Goal: Check status: Check status

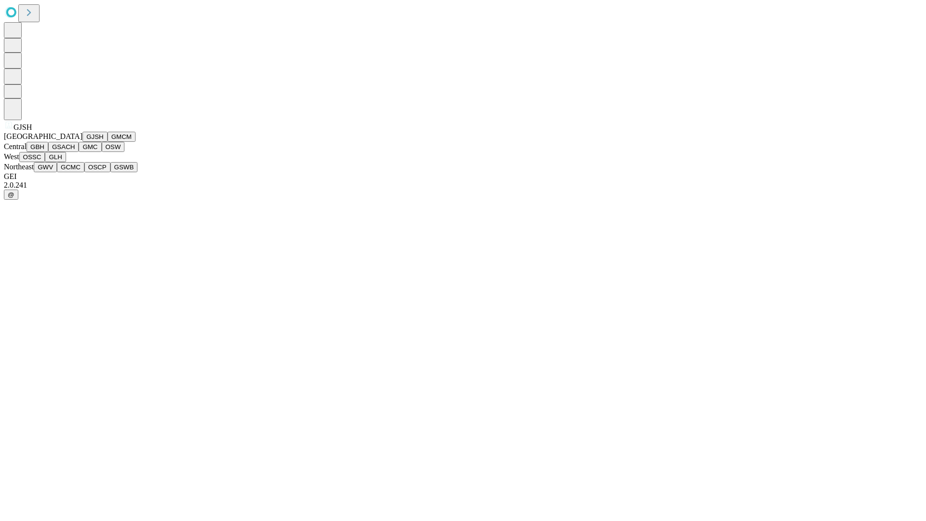
click at [82, 142] on button "GJSH" at bounding box center [94, 137] width 25 height 10
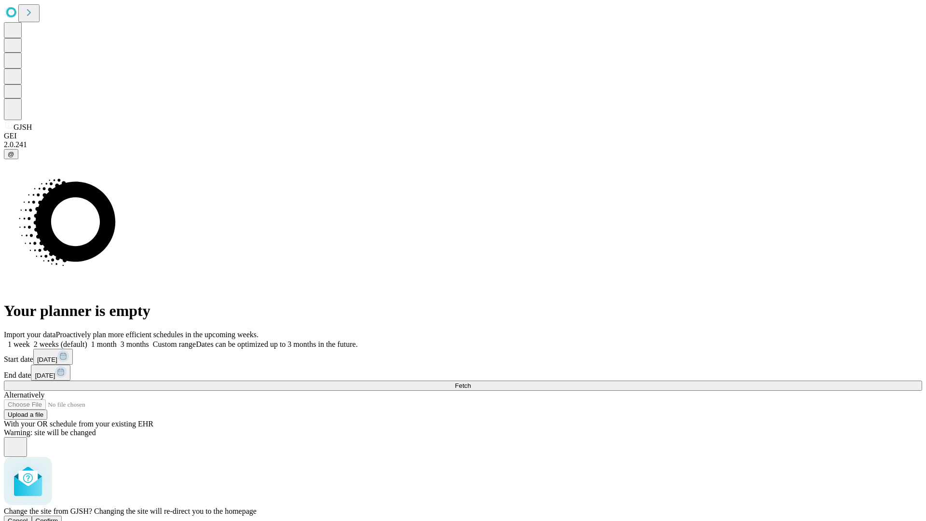
click at [58, 517] on span "Confirm" at bounding box center [47, 520] width 23 height 7
click at [117, 340] on label "1 month" at bounding box center [101, 344] width 29 height 8
click at [471, 382] on span "Fetch" at bounding box center [463, 385] width 16 height 7
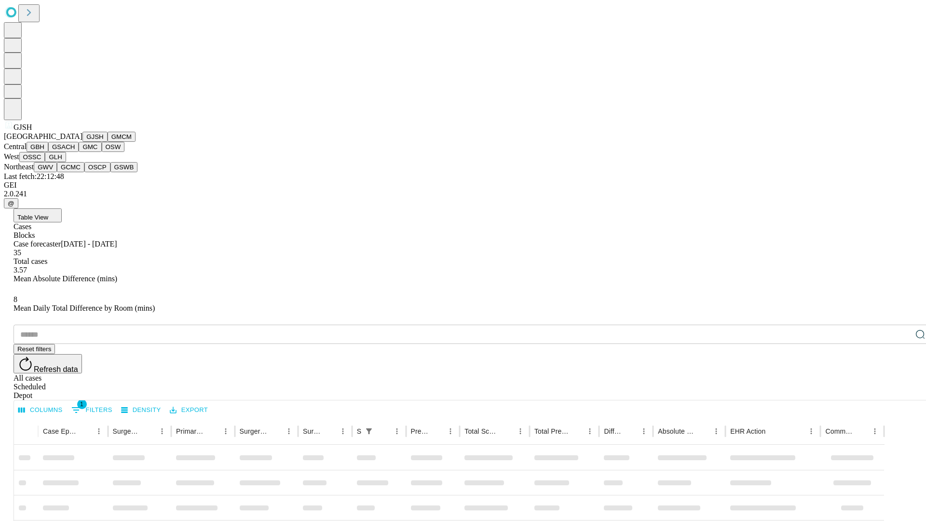
click at [108, 142] on button "GMCM" at bounding box center [122, 137] width 28 height 10
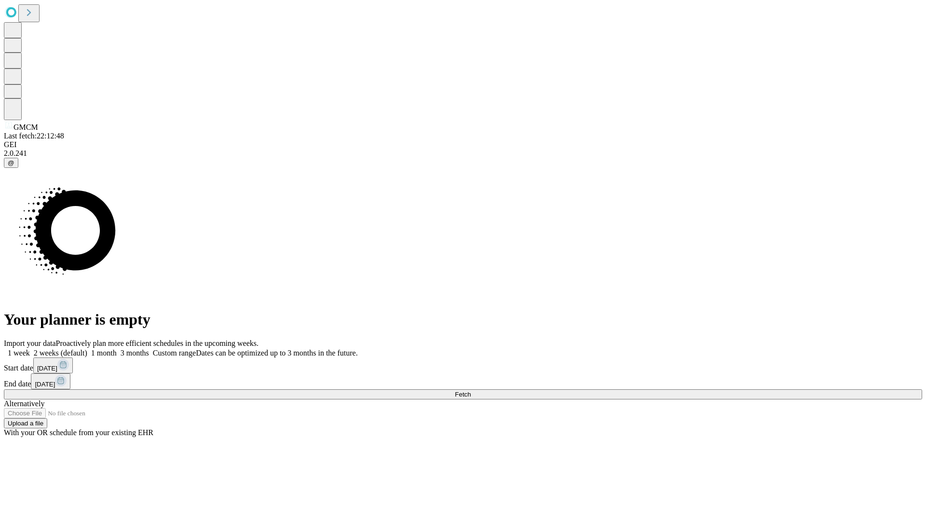
click at [117, 349] on label "1 month" at bounding box center [101, 353] width 29 height 8
click at [471, 391] on span "Fetch" at bounding box center [463, 394] width 16 height 7
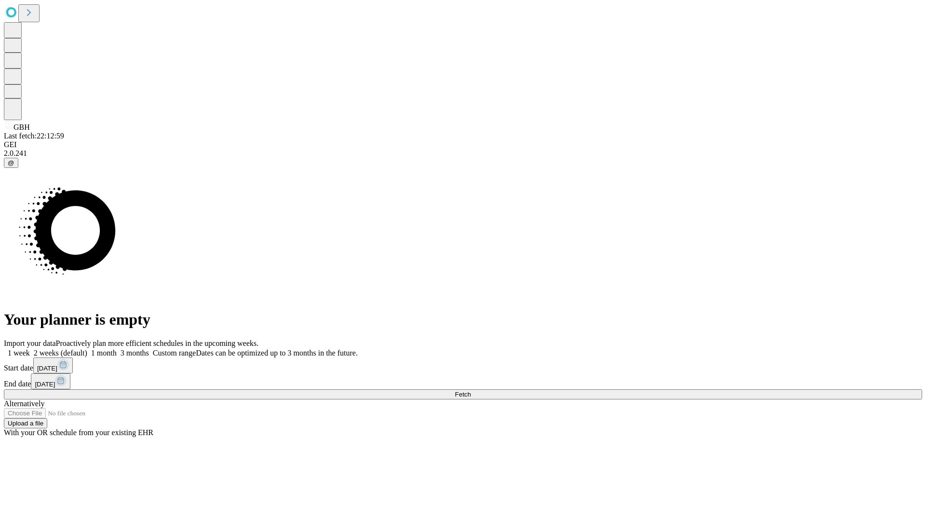
click at [471, 391] on span "Fetch" at bounding box center [463, 394] width 16 height 7
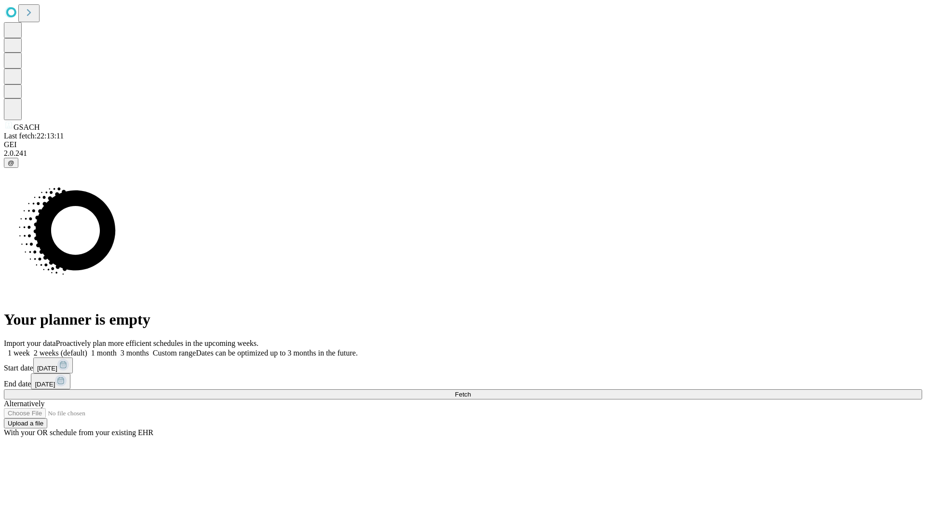
click at [117, 349] on label "1 month" at bounding box center [101, 353] width 29 height 8
click at [471, 391] on span "Fetch" at bounding box center [463, 394] width 16 height 7
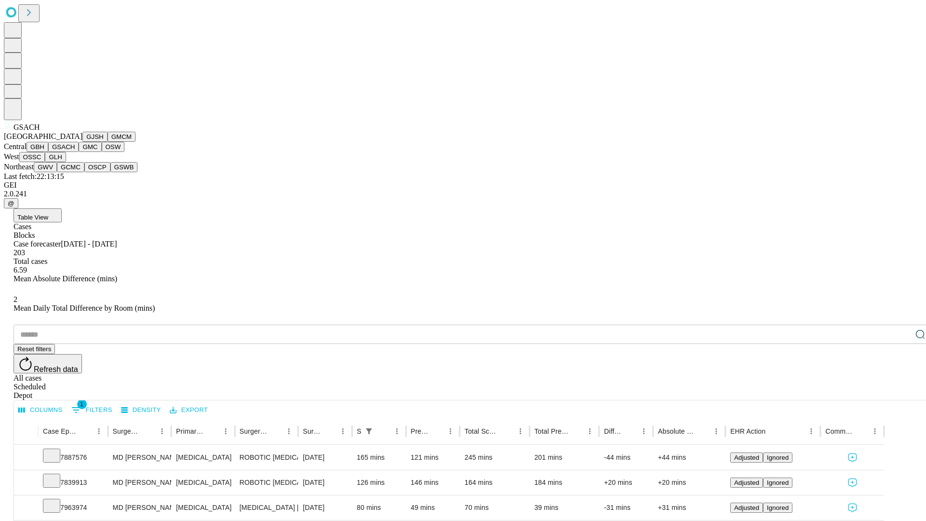
click at [79, 152] on button "GMC" at bounding box center [90, 147] width 23 height 10
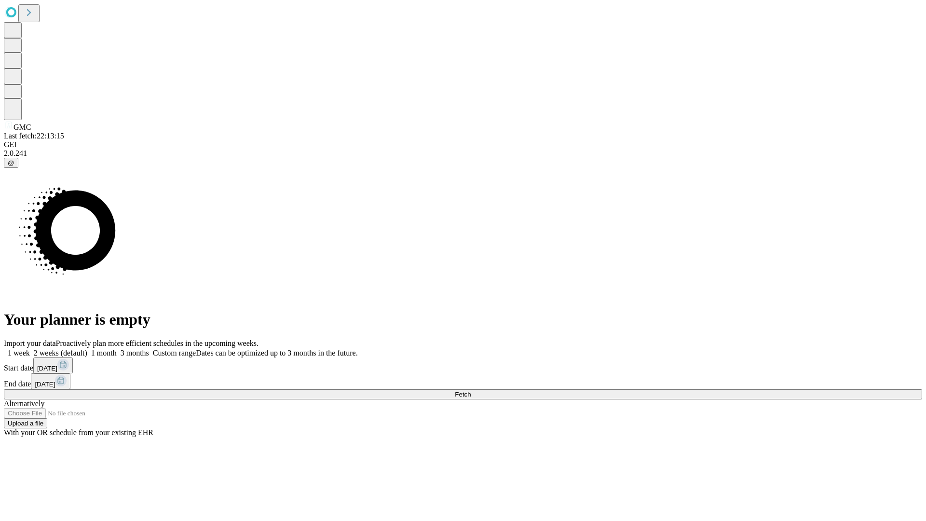
click at [471, 391] on span "Fetch" at bounding box center [463, 394] width 16 height 7
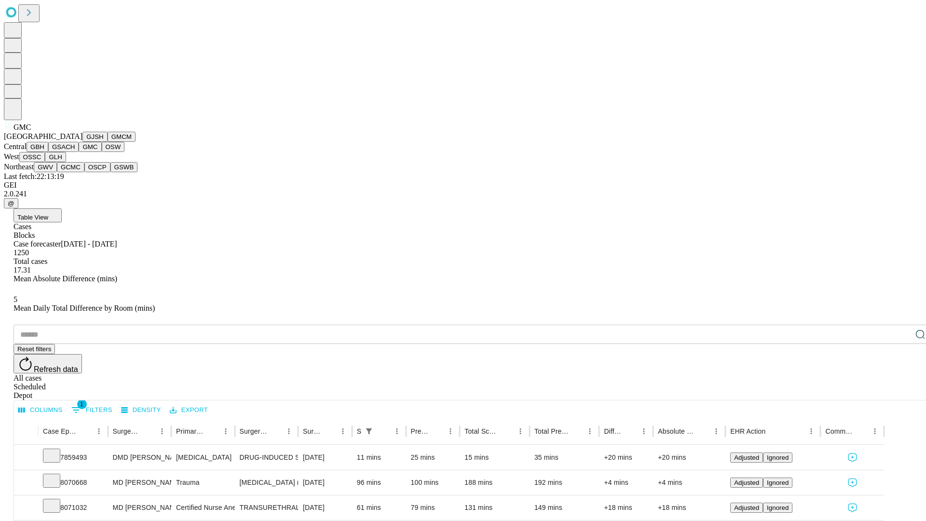
click at [102, 152] on button "OSW" at bounding box center [113, 147] width 23 height 10
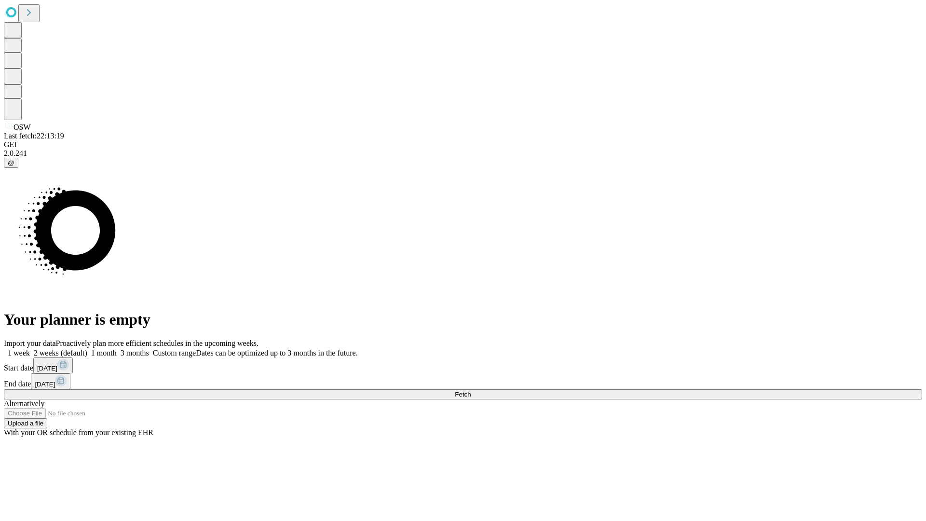
click at [117, 349] on label "1 month" at bounding box center [101, 353] width 29 height 8
click at [471, 391] on span "Fetch" at bounding box center [463, 394] width 16 height 7
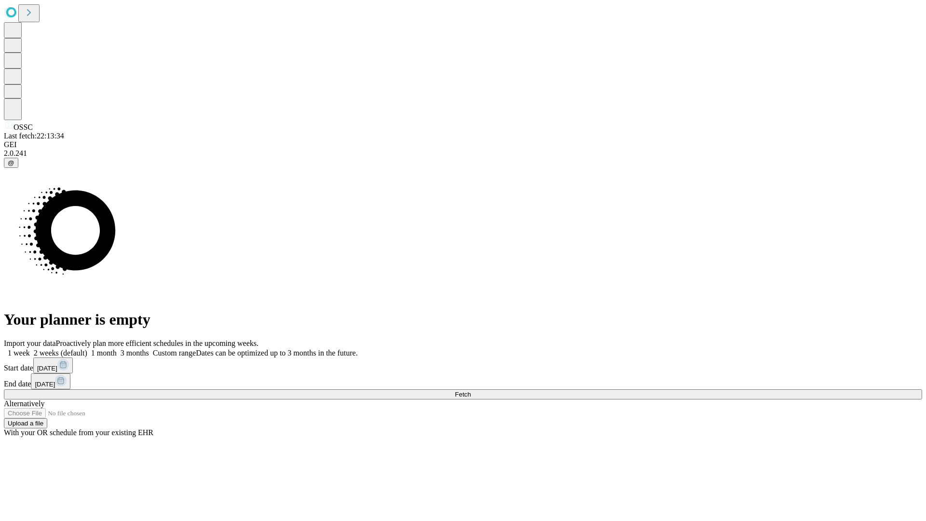
click at [117, 349] on label "1 month" at bounding box center [101, 353] width 29 height 8
click at [471, 391] on span "Fetch" at bounding box center [463, 394] width 16 height 7
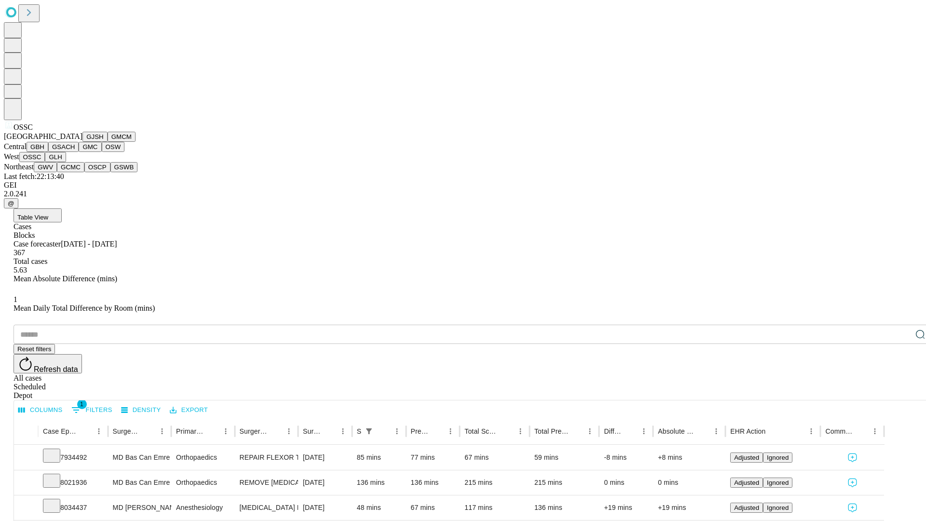
click at [66, 162] on button "GLH" at bounding box center [55, 157] width 21 height 10
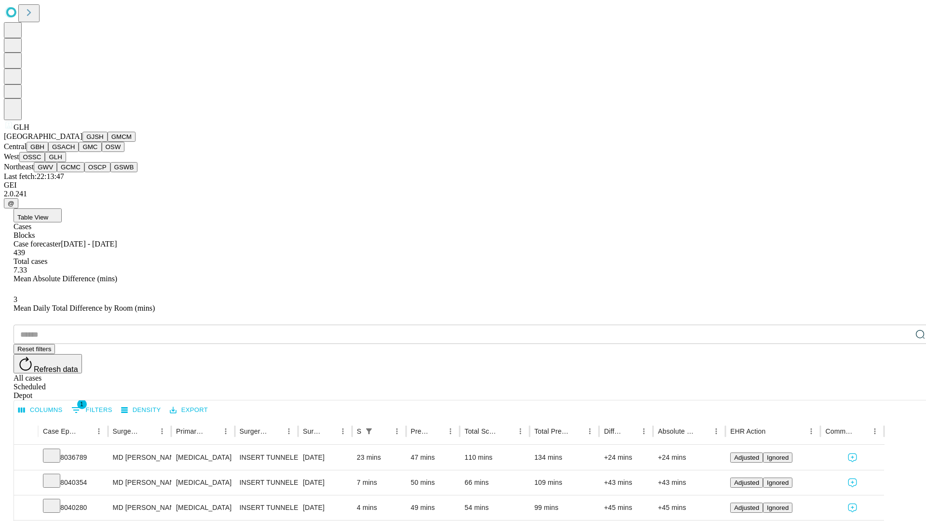
click at [57, 172] on button "GWV" at bounding box center [45, 167] width 23 height 10
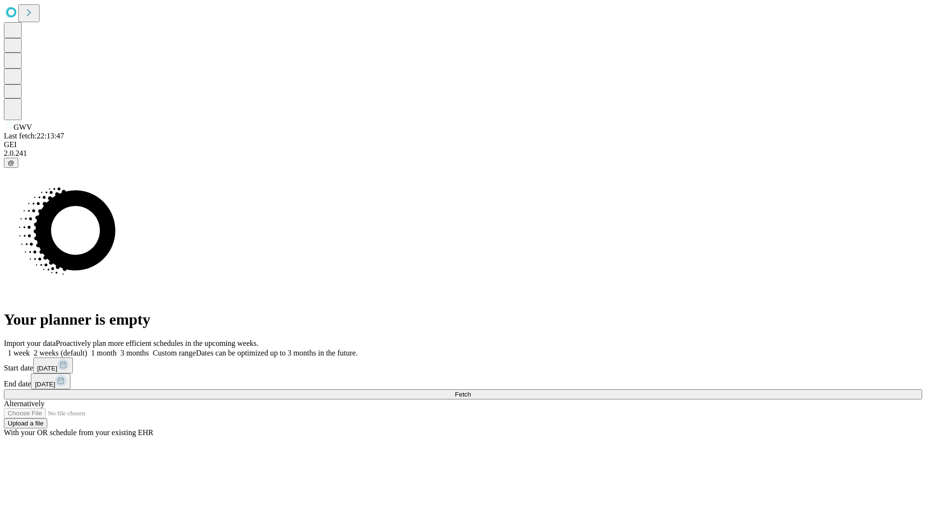
click at [117, 349] on label "1 month" at bounding box center [101, 353] width 29 height 8
click at [471, 391] on span "Fetch" at bounding box center [463, 394] width 16 height 7
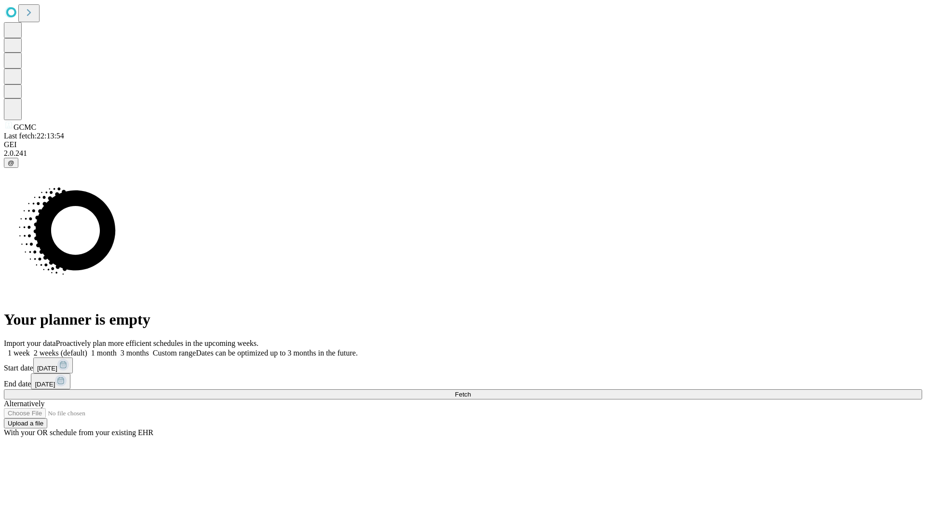
click at [117, 349] on label "1 month" at bounding box center [101, 353] width 29 height 8
click at [471, 391] on span "Fetch" at bounding box center [463, 394] width 16 height 7
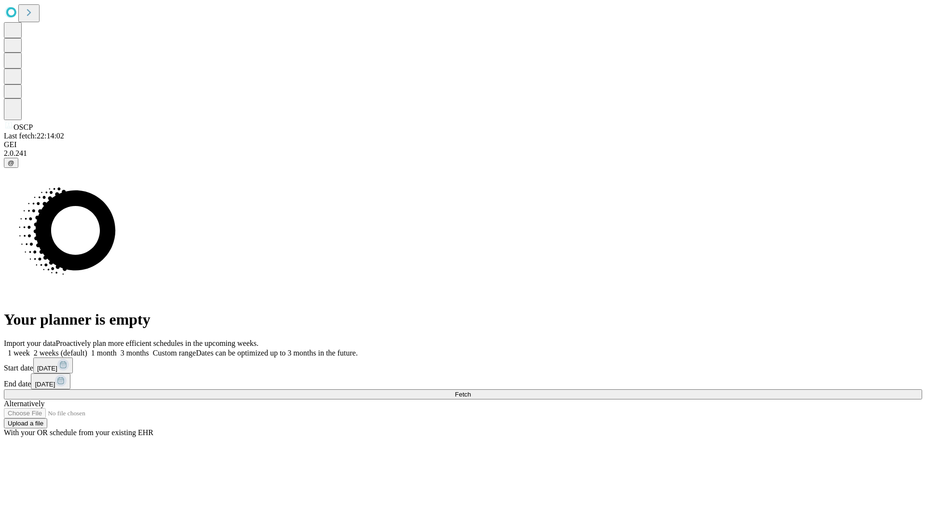
click at [117, 349] on label "1 month" at bounding box center [101, 353] width 29 height 8
click at [471, 391] on span "Fetch" at bounding box center [463, 394] width 16 height 7
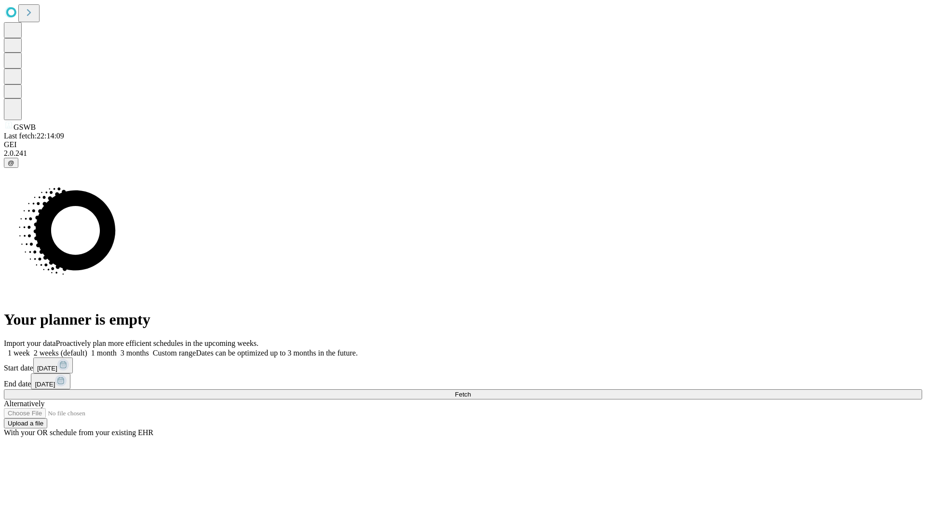
click at [117, 349] on label "1 month" at bounding box center [101, 353] width 29 height 8
click at [471, 391] on span "Fetch" at bounding box center [463, 394] width 16 height 7
